Goal: Task Accomplishment & Management: Use online tool/utility

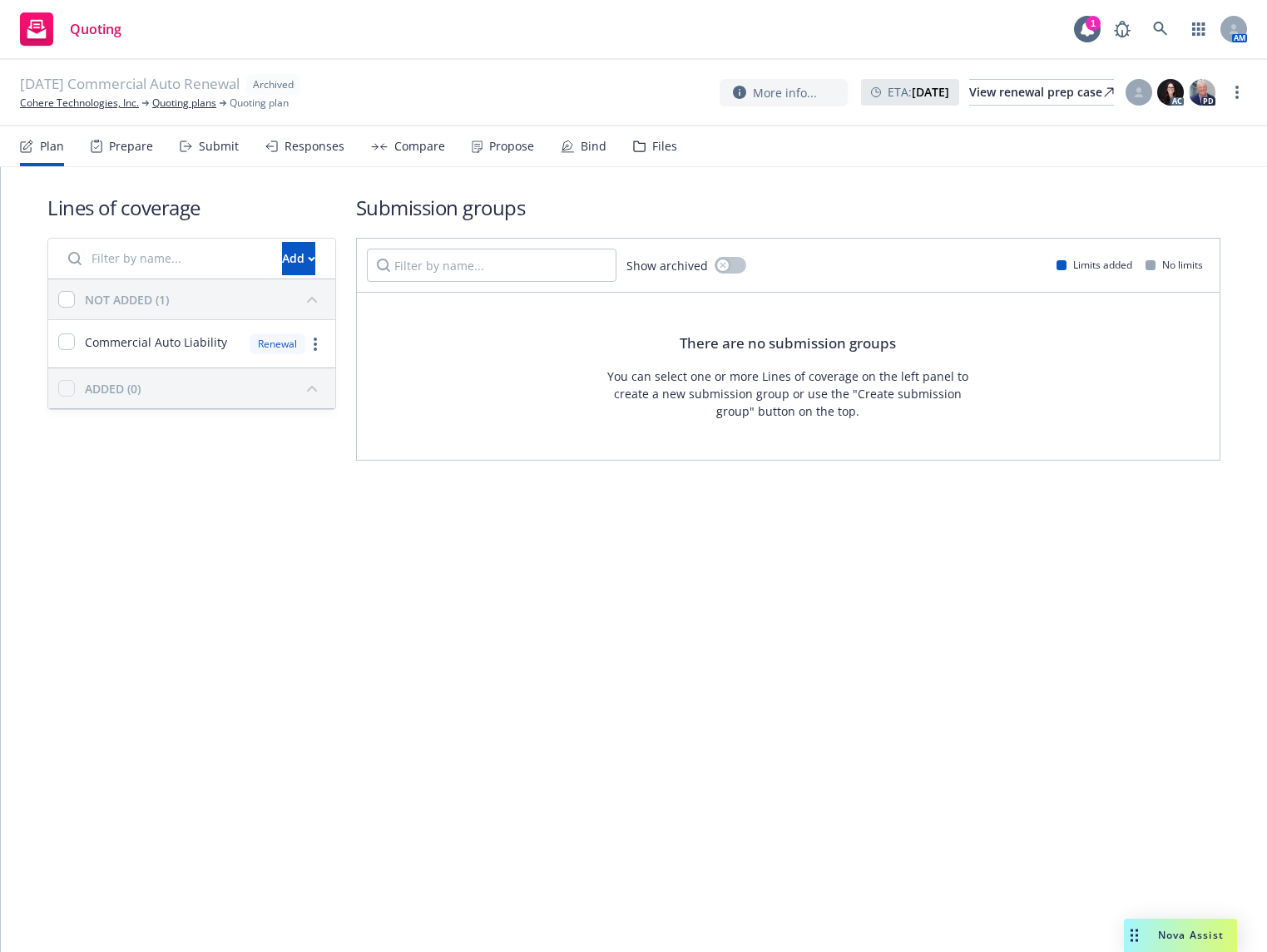
click at [632, 548] on div "Lines of coverage Add NOT ADDED (1) Commercial Auto Liability Renewal ADDED (0)…" at bounding box center [634, 559] width 1266 height 785
